Goal: Task Accomplishment & Management: Use online tool/utility

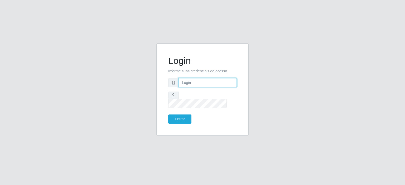
click at [208, 87] on input "text" at bounding box center [207, 82] width 58 height 9
type input "[EMAIL_ADDRESS][DOMAIN_NAME]"
click at [168, 115] on button "Entrar" at bounding box center [179, 119] width 23 height 9
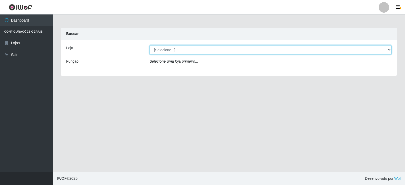
click at [389, 51] on select "[Selecione...] Corte Fácil - Unidade Planalto" at bounding box center [270, 49] width 242 height 9
select select "202"
click at [149, 45] on select "[Selecione...] Corte Fácil - Unidade Planalto" at bounding box center [270, 49] width 242 height 9
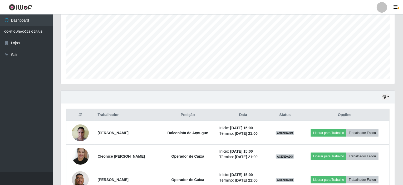
scroll to position [140, 0]
